Goal: Transaction & Acquisition: Book appointment/travel/reservation

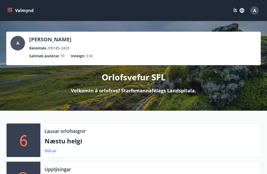
click at [13, 10] on button "Valmynd" at bounding box center [21, 10] width 30 height 9
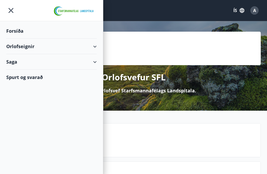
click at [97, 47] on icon at bounding box center [95, 46] width 6 height 6
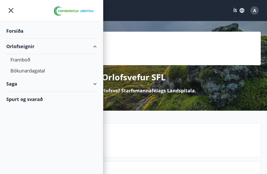
click at [27, 62] on div "Framboð" at bounding box center [51, 59] width 82 height 11
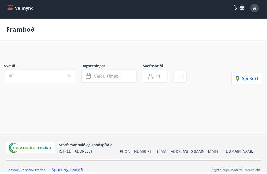
scroll to position [1, 0]
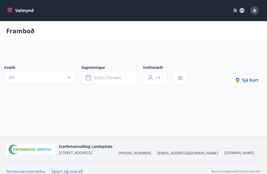
click at [66, 78] on button "Allt" at bounding box center [39, 77] width 71 height 13
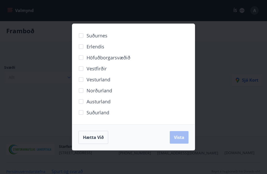
click at [181, 144] on div "Hætta við Vista" at bounding box center [134, 137] width 110 height 13
click at [182, 140] on span "Vista" at bounding box center [179, 137] width 10 height 6
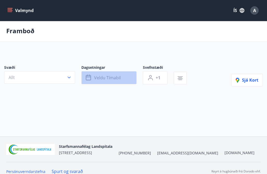
click at [125, 76] on button "Veldu tímabil" at bounding box center [108, 77] width 55 height 13
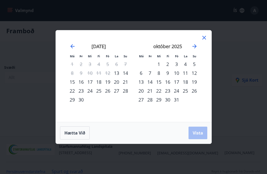
click at [193, 48] on icon "Move forward to switch to the next month." at bounding box center [195, 46] width 4 height 4
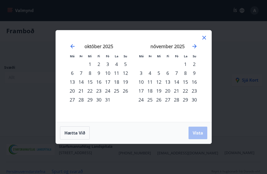
click at [168, 86] on div "13" at bounding box center [168, 81] width 9 height 9
click at [170, 95] on div "20" at bounding box center [168, 90] width 9 height 9
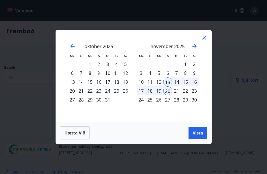
click at [195, 95] on div "23" at bounding box center [194, 90] width 9 height 9
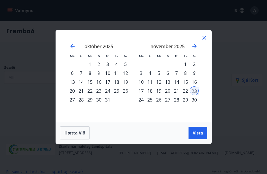
click at [167, 95] on div "20" at bounding box center [168, 90] width 9 height 9
click at [195, 95] on div "23" at bounding box center [194, 90] width 9 height 9
click at [201, 136] on span "Vista" at bounding box center [198, 133] width 10 height 6
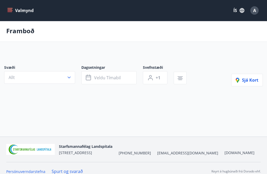
click at [248, 79] on span "Sjá kort" at bounding box center [247, 80] width 23 height 6
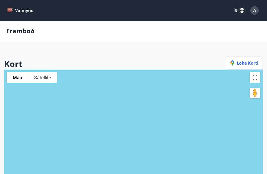
click at [8, 10] on icon "menu" at bounding box center [9, 10] width 5 height 5
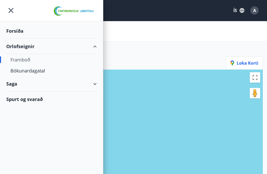
click at [31, 63] on div "Framboð" at bounding box center [51, 59] width 82 height 11
click at [26, 60] on div "Framboð" at bounding box center [51, 59] width 82 height 11
click at [27, 61] on div "Framboð" at bounding box center [51, 59] width 82 height 11
click at [18, 33] on div "Forsíða" at bounding box center [51, 30] width 91 height 15
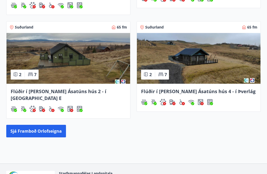
scroll to position [303, 0]
click at [52, 125] on button "Sjá framboð orlofseigna" at bounding box center [36, 131] width 60 height 13
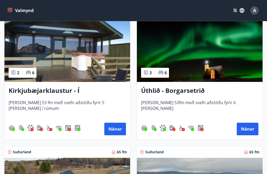
scroll to position [112, 0]
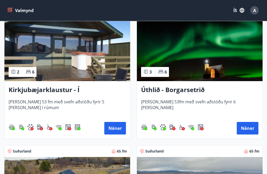
click at [183, 90] on h3 "Úthlið - Borgarsetrið" at bounding box center [200, 89] width 118 height 9
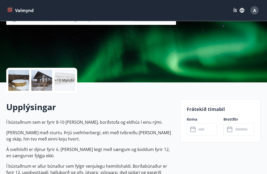
scroll to position [68, 0]
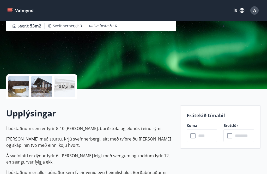
click at [66, 87] on p "+10 Myndir" at bounding box center [65, 86] width 20 height 5
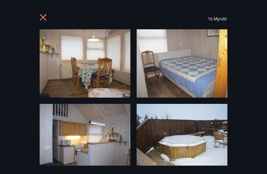
scroll to position [0, 0]
click at [45, 18] on icon at bounding box center [44, 18] width 8 height 8
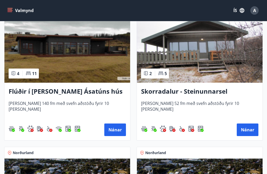
scroll to position [535, 0]
click at [85, 91] on h3 "Flúðir í [PERSON_NAME] Ásatúns hús 5 - [GEOGRAPHIC_DATA] 4" at bounding box center [68, 91] width 118 height 9
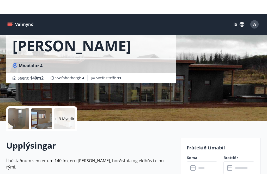
scroll to position [36, 0]
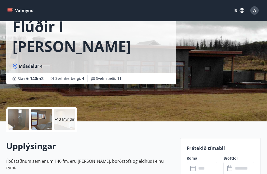
click at [66, 117] on p "+13 Myndir" at bounding box center [65, 118] width 20 height 5
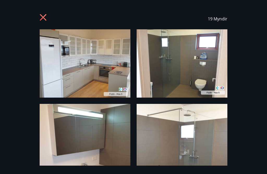
scroll to position [0, 0]
click at [44, 16] on icon at bounding box center [43, 17] width 7 height 7
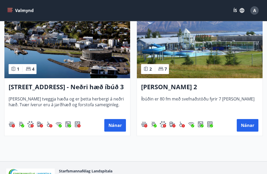
scroll to position [1106, 0]
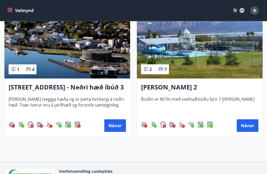
click at [193, 88] on h3 "[PERSON_NAME] 2" at bounding box center [200, 87] width 118 height 9
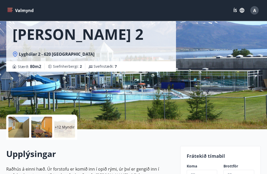
scroll to position [28, 0]
click at [66, 127] on p "+12 Myndir" at bounding box center [65, 126] width 20 height 5
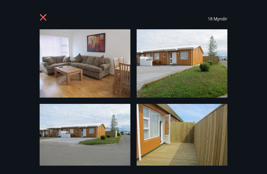
scroll to position [0, 0]
click at [46, 16] on icon at bounding box center [44, 18] width 8 height 8
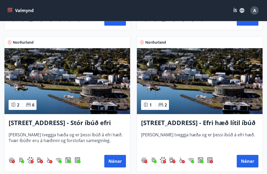
scroll to position [640, 0]
